Goal: Task Accomplishment & Management: Complete application form

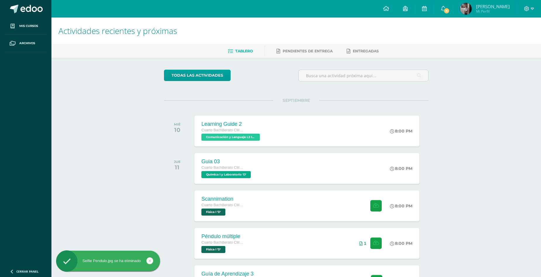
click at [505, 11] on span "Mi Perfil" at bounding box center [493, 11] width 34 height 5
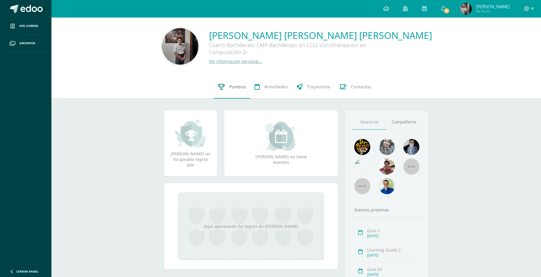
click at [246, 93] on link "Punteos" at bounding box center [231, 86] width 37 height 23
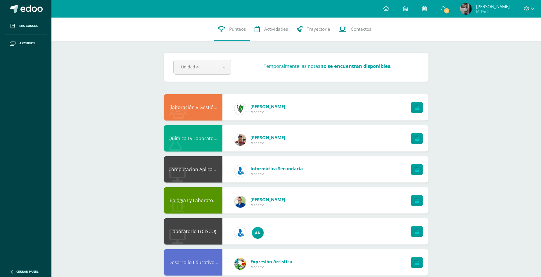
click at [216, 78] on div "Pendiente Unidad 4 Unidad 1 Unidad 2 Unidad 3 Unidad 4 Temporalmente las notas …" at bounding box center [296, 67] width 264 height 29
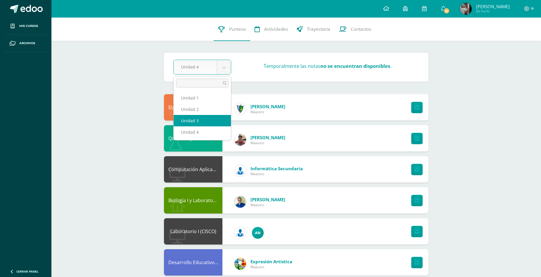
select select "Unidad 3"
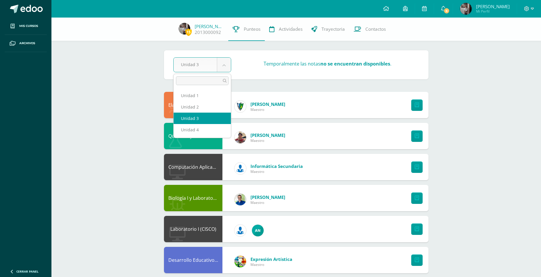
select select "Unidad 4"
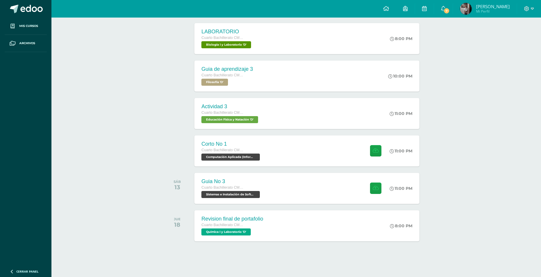
scroll to position [318, 0]
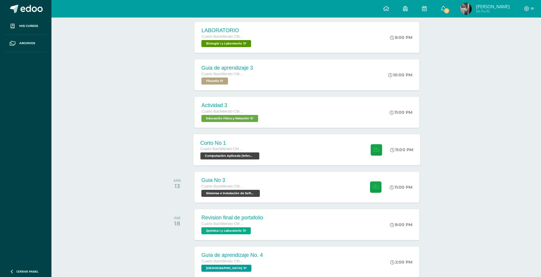
click at [298, 149] on div "Corto No 1 Cuarto Bachillerato CMP Bachillerato en CCLL con Orientación en Comp…" at bounding box center [306, 149] width 227 height 31
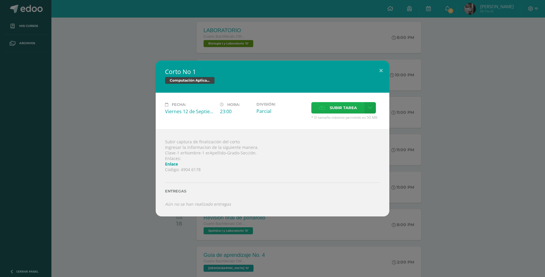
click at [322, 110] on label "Subir tarea" at bounding box center [337, 107] width 53 height 11
click at [0, 0] on input "Subir tarea" at bounding box center [0, 0] width 0 height 0
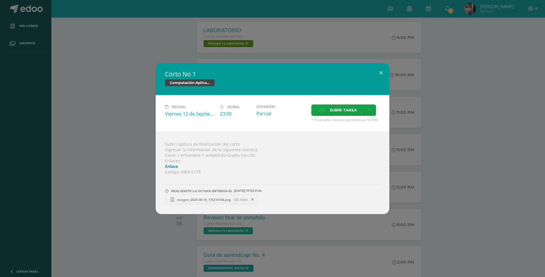
drag, startPoint x: 200, startPoint y: 201, endPoint x: 256, endPoint y: 204, distance: 55.6
click at [257, 205] on div "Subir captura de finalización del corto Ingresar la informacion de la siguiente…" at bounding box center [273, 172] width 234 height 82
click at [254, 199] on icon at bounding box center [252, 199] width 3 height 4
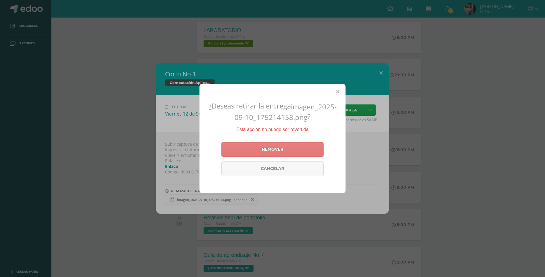
click at [269, 147] on link "Remover" at bounding box center [272, 149] width 102 height 15
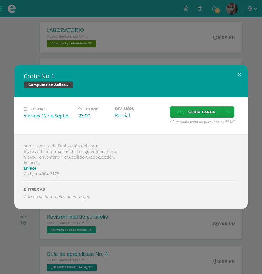
click at [196, 105] on div "Fecha: Viernes 12 de Septiembre Hora: 23:00 División: Parcial Subir tarea" at bounding box center [131, 115] width 234 height 37
click at [199, 120] on span "* El tamaño máximo permitido es 50 MB" at bounding box center [204, 121] width 69 height 5
click at [201, 114] on span "Subir tarea" at bounding box center [201, 112] width 27 height 11
click at [0, 0] on input "Subir tarea" at bounding box center [0, 0] width 0 height 0
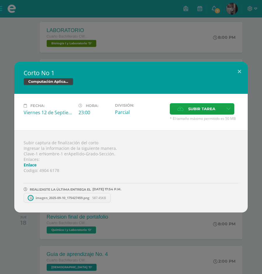
click at [109, 202] on link "imagen_2025-09-10_175427459.png 587.45KB" at bounding box center [67, 198] width 87 height 10
click at [112, 199] on icon at bounding box center [111, 198] width 3 height 4
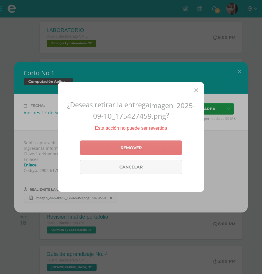
click at [145, 145] on link "Remover" at bounding box center [131, 148] width 102 height 15
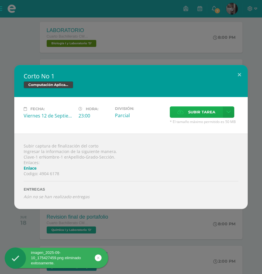
click at [197, 110] on span "Subir tarea" at bounding box center [201, 112] width 27 height 11
click at [0, 0] on input "Subir tarea" at bounding box center [0, 0] width 0 height 0
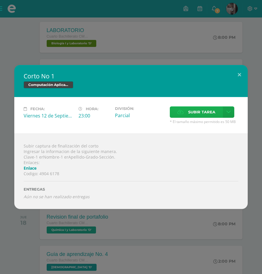
click at [198, 111] on span "Subir tarea" at bounding box center [201, 112] width 27 height 11
click at [0, 0] on input "Subir tarea" at bounding box center [0, 0] width 0 height 0
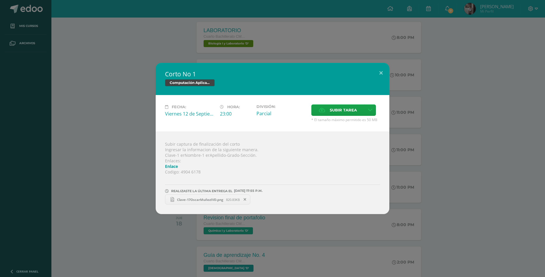
click at [327, 49] on div "Corto No 1 Computación Aplicada (Informática) Fecha: Viernes 12 de Septiembre H…" at bounding box center [272, 138] width 545 height 277
